Goal: Information Seeking & Learning: Learn about a topic

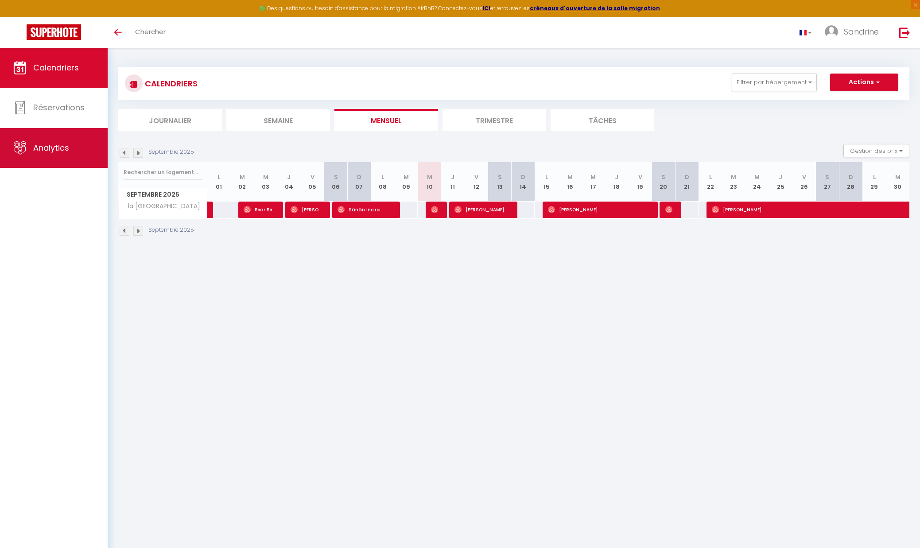
click at [29, 137] on link "Analytics" at bounding box center [54, 148] width 108 height 40
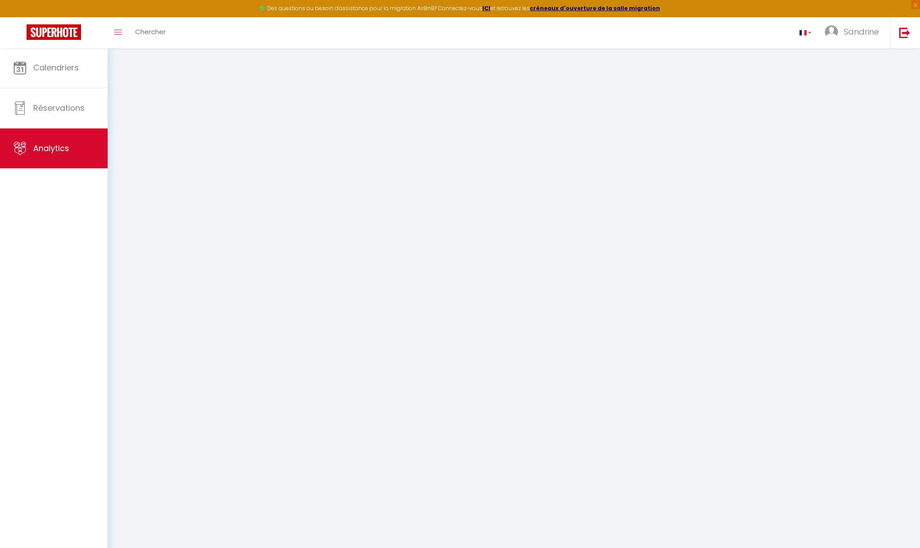
select select "2025"
select select "9"
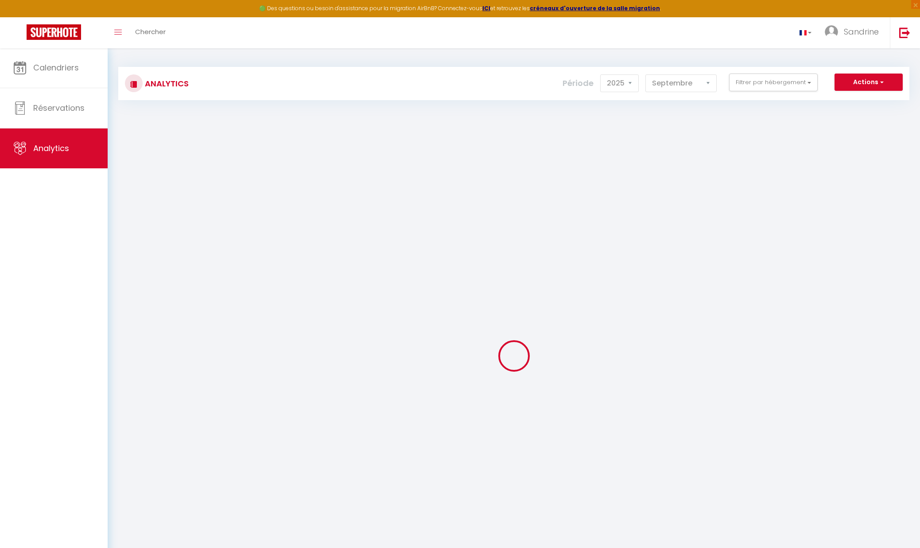
checkbox input "false"
checkbox Contemporain "false"
checkbox Duplex "false"
checkbox Moderne "false"
checkbox Cosy "false"
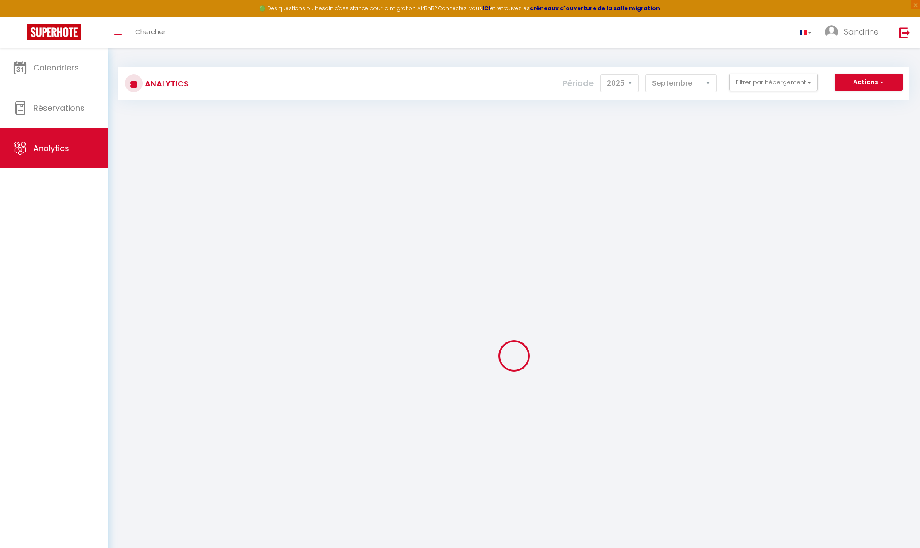
checkbox Combles "false"
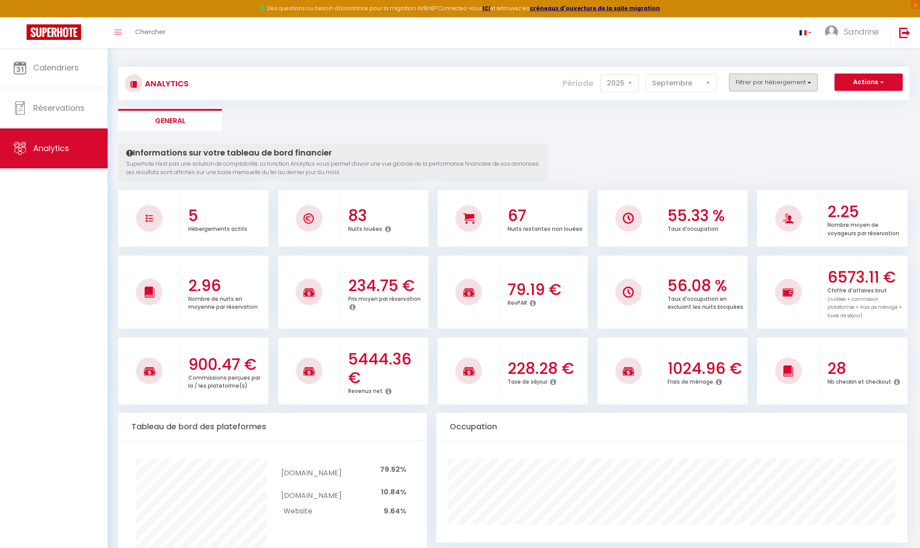
click at [750, 81] on button "Filtrer par hébergement" at bounding box center [773, 82] width 89 height 18
click at [748, 162] on Cosy "checkbox" at bounding box center [798, 164] width 115 height 9
checkbox Cosy "true"
checkbox Contemporain "false"
checkbox Duplex "false"
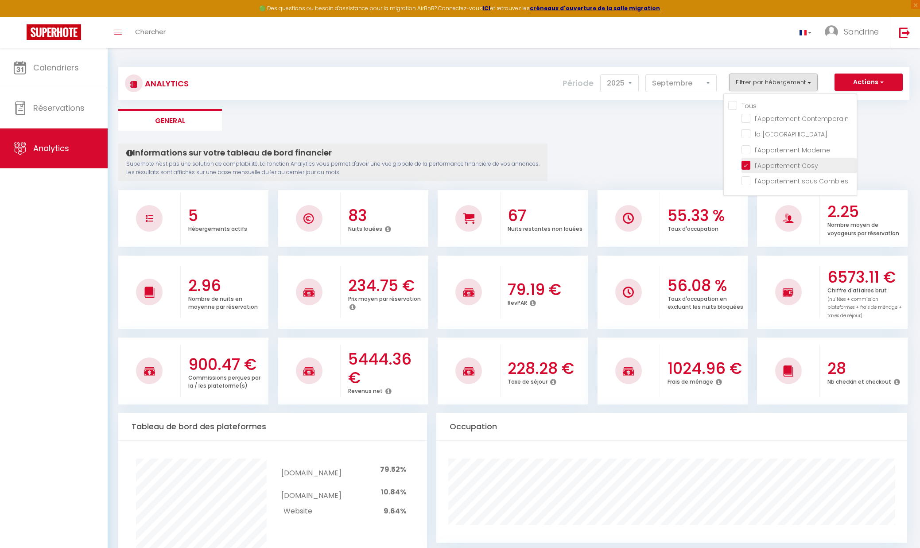
checkbox Moderne "false"
checkbox Combles "false"
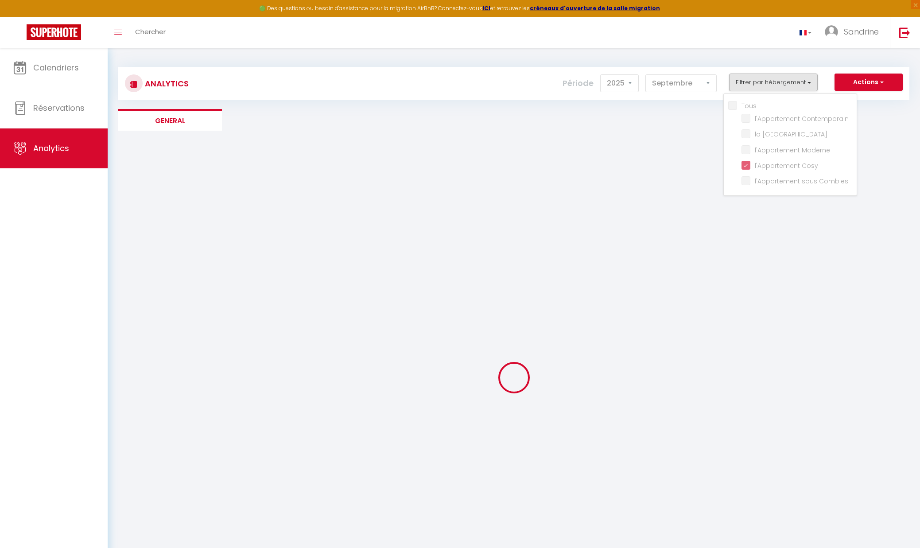
checkbox Contemporain "false"
checkbox Duplex "false"
checkbox Moderne "false"
checkbox Combles "false"
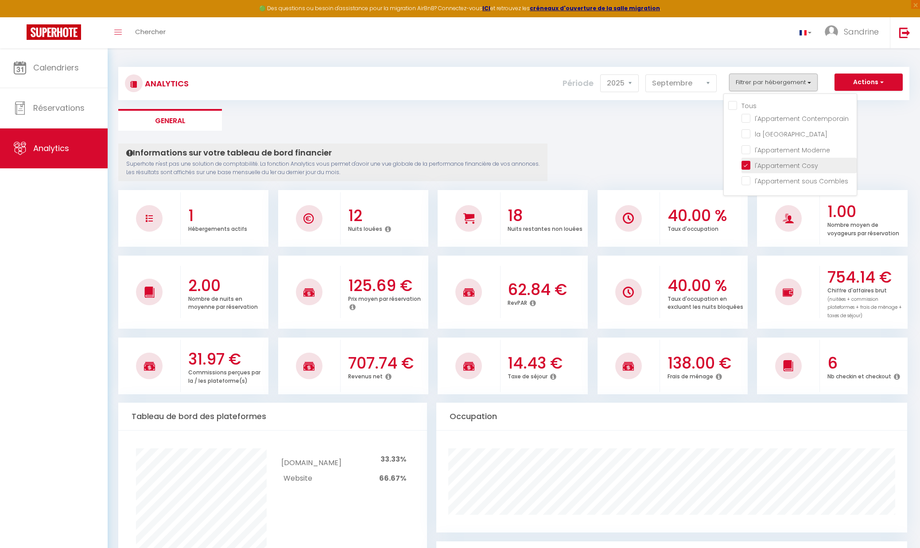
click at [747, 166] on Cosy "checkbox" at bounding box center [798, 164] width 115 height 9
checkbox Cosy "false"
checkbox Contemporain "false"
checkbox Duplex "false"
checkbox Moderne "false"
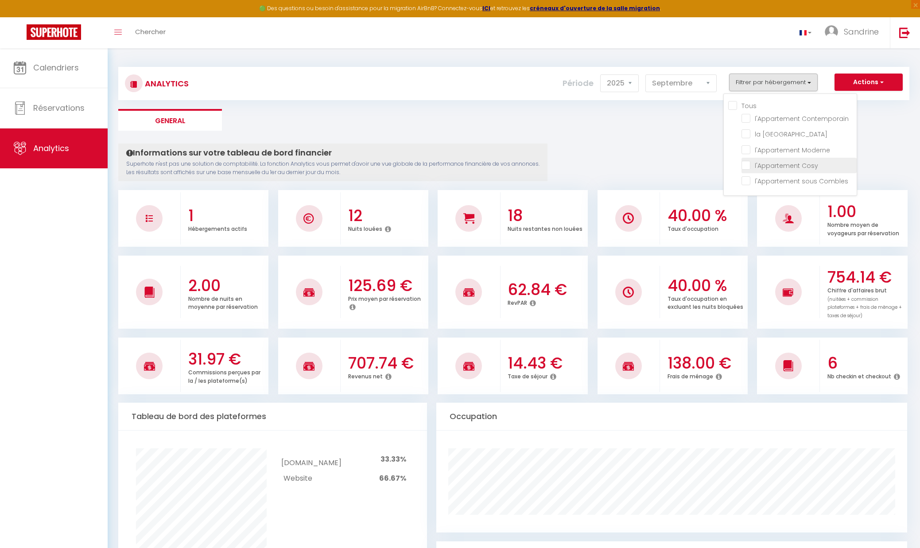
checkbox Combles "false"
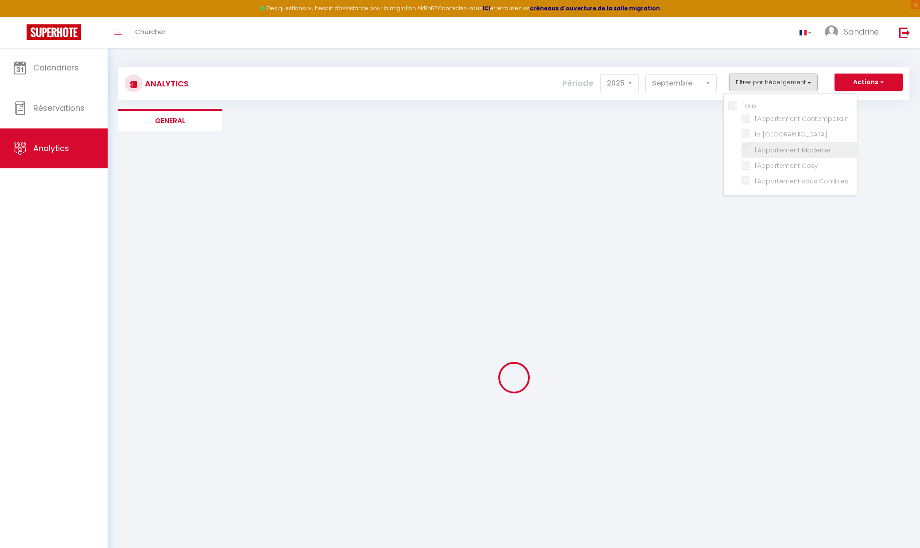
checkbox Contemporain "false"
checkbox Duplex "false"
checkbox Moderne "false"
checkbox Combles "false"
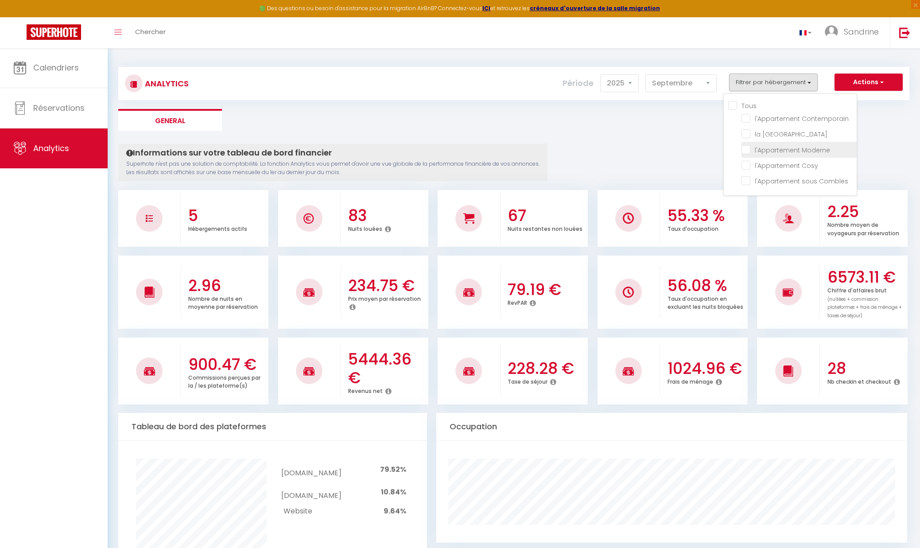
click at [744, 149] on Moderne "checkbox" at bounding box center [798, 148] width 115 height 9
checkbox Moderne "true"
checkbox Contemporain "false"
checkbox Duplex "false"
checkbox Combles "false"
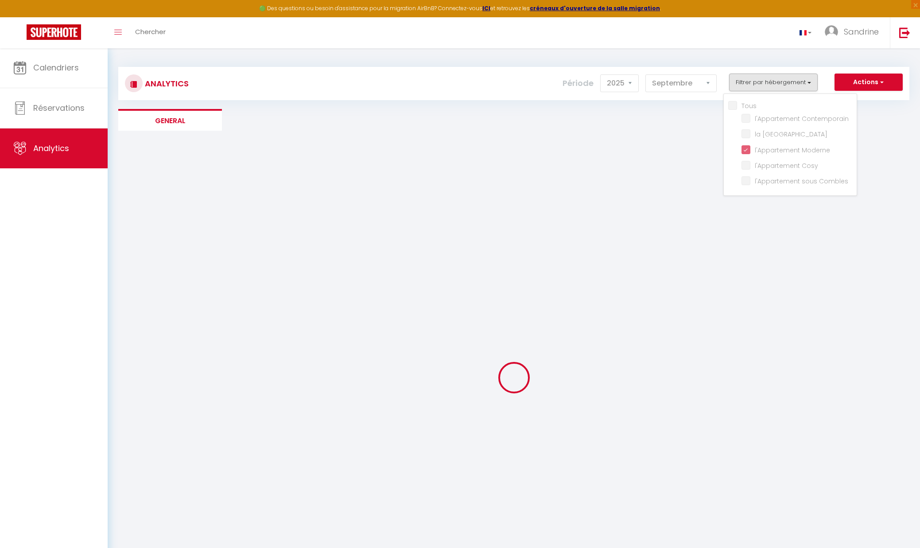
checkbox Contemporain "false"
checkbox Duplex "false"
checkbox Combles "false"
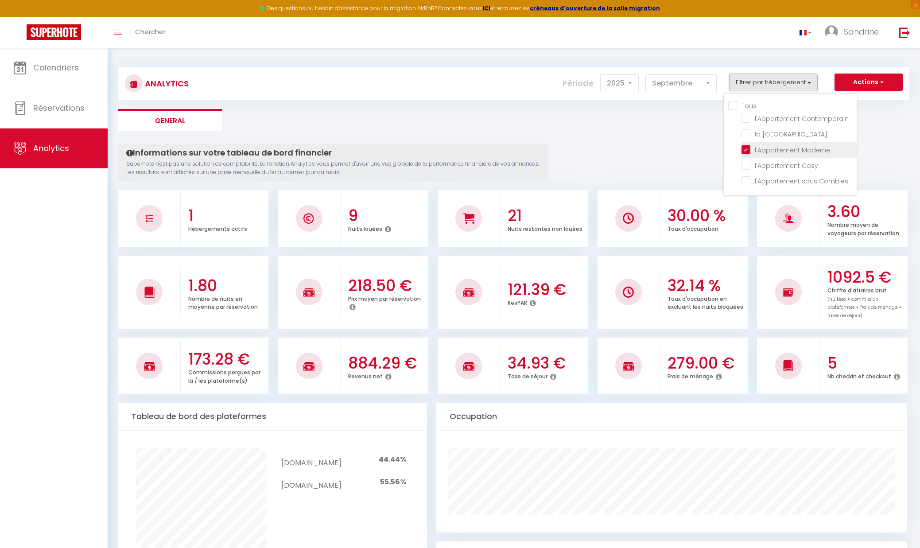
click at [746, 148] on Moderne "checkbox" at bounding box center [798, 148] width 115 height 9
checkbox Moderne "false"
checkbox Contemporain "false"
checkbox Duplex "false"
checkbox Combles "false"
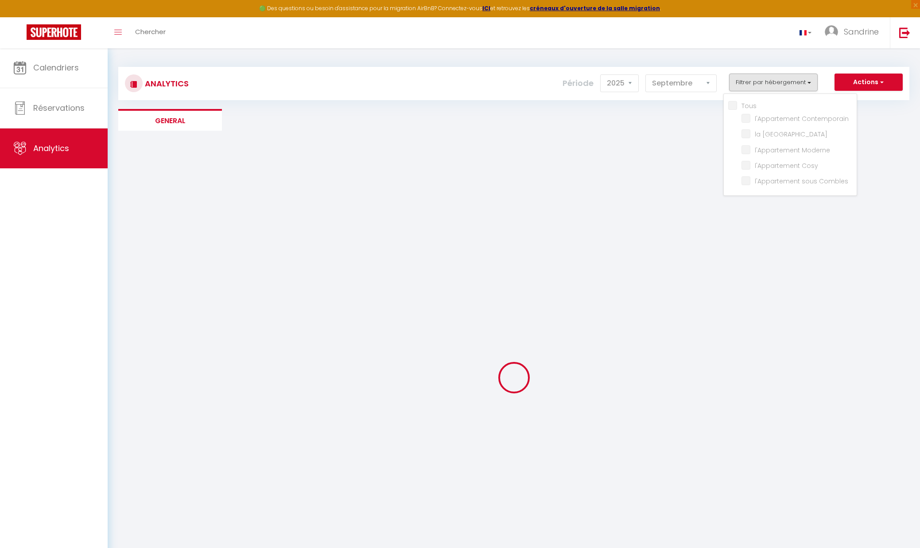
click at [690, 144] on div at bounding box center [513, 377] width 791 height 468
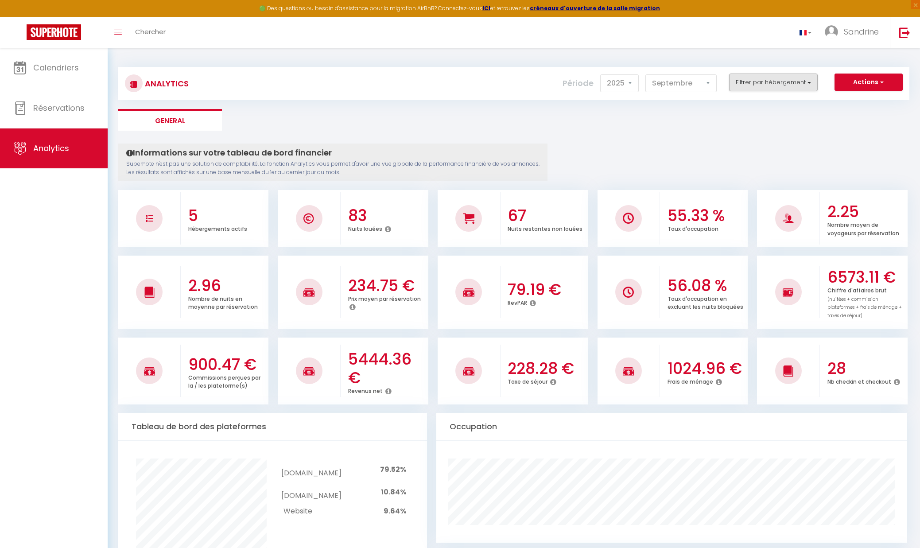
click at [763, 79] on button "Filtrer par hébergement" at bounding box center [773, 82] width 89 height 18
drag, startPoint x: 737, startPoint y: 102, endPoint x: 654, endPoint y: 110, distance: 83.6
click at [737, 102] on input "Tous" at bounding box center [792, 105] width 128 height 9
checkbox input "true"
checkbox Contemporain "true"
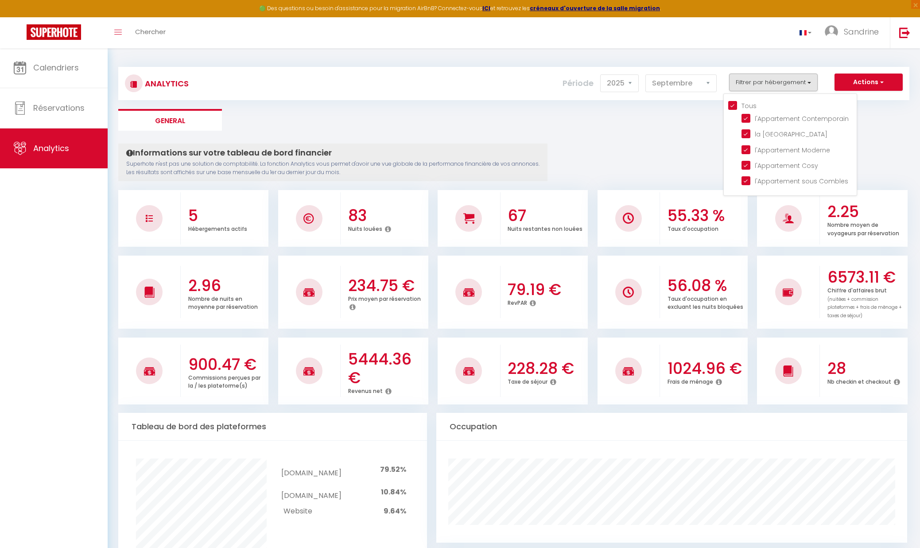
checkbox Duplex "true"
checkbox Moderne "true"
checkbox Cosy "true"
checkbox Combles "true"
